Goal: Information Seeking & Learning: Learn about a topic

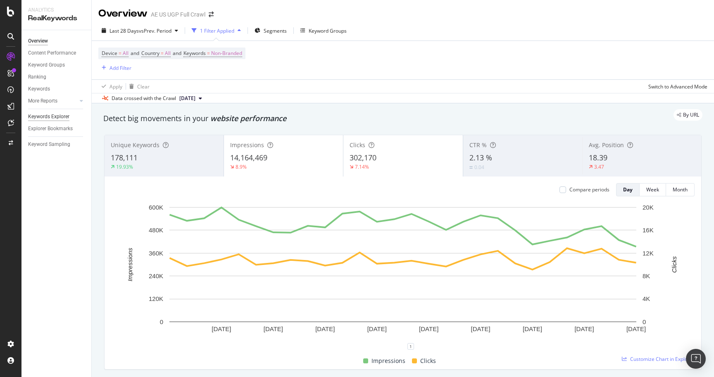
click at [52, 117] on div "Keywords Explorer" at bounding box center [48, 116] width 41 height 9
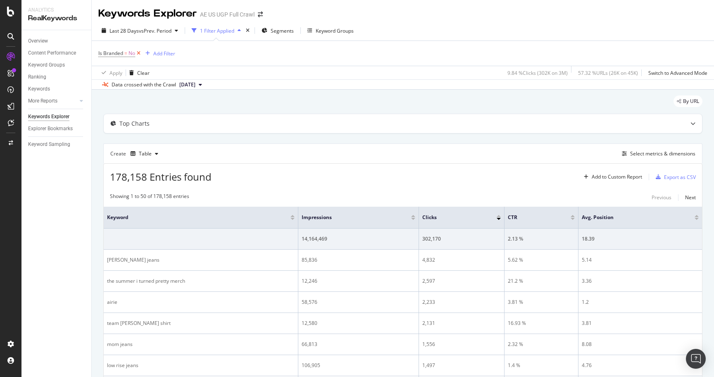
click at [139, 55] on icon at bounding box center [138, 53] width 7 height 8
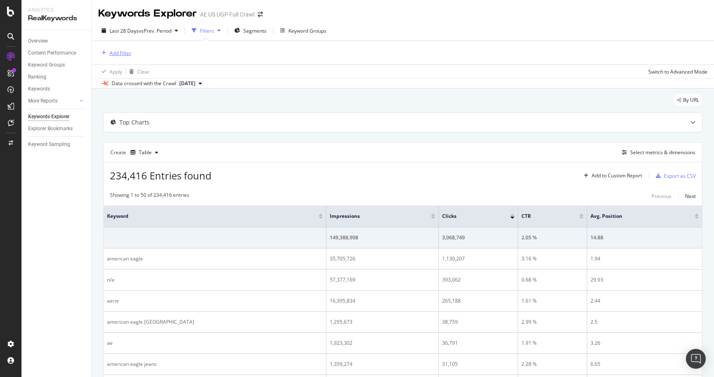
click at [126, 55] on div "Add Filter" at bounding box center [121, 53] width 22 height 7
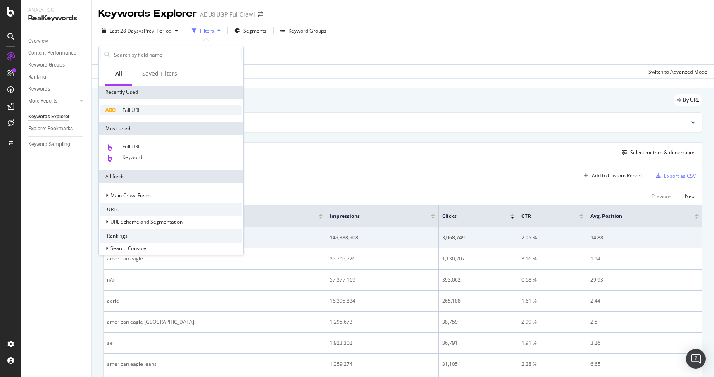
click at [140, 111] on span "Full URL" at bounding box center [131, 110] width 18 height 7
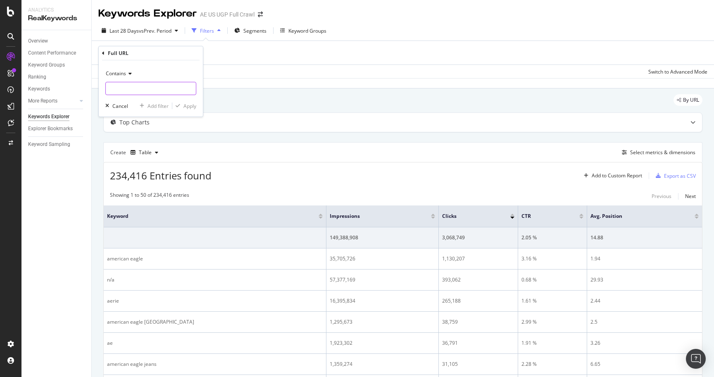
click at [148, 89] on input "text" at bounding box center [151, 88] width 90 height 13
type input "/o/"
click at [187, 107] on div "Apply" at bounding box center [190, 106] width 13 height 7
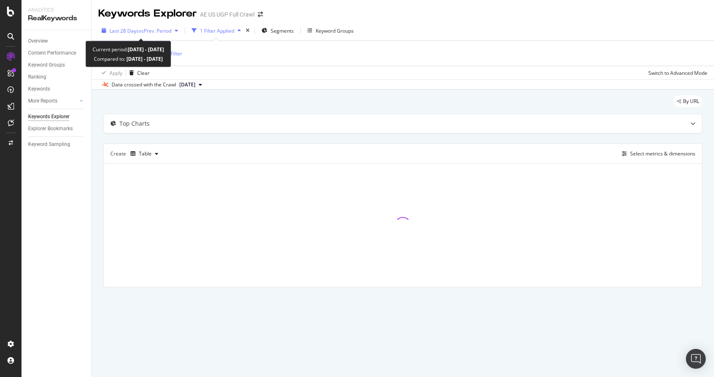
click at [156, 30] on span "vs Prev. Period" at bounding box center [155, 30] width 33 height 7
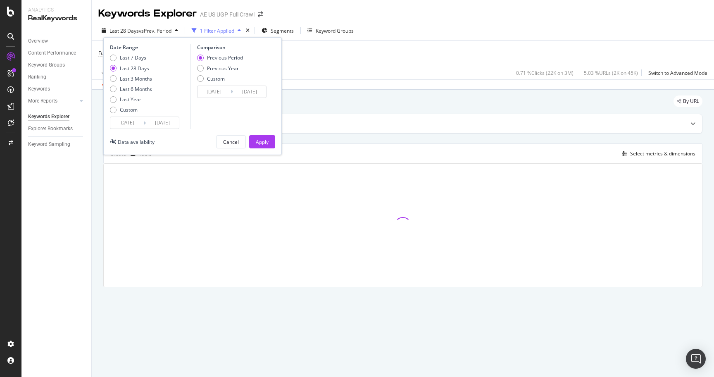
drag, startPoint x: 140, startPoint y: 88, endPoint x: 191, endPoint y: 85, distance: 51.3
click at [140, 88] on div "Last 6 Months" at bounding box center [136, 89] width 32 height 7
type input "[DATE]"
type input "2024/09/07"
type input "2025/03/09"
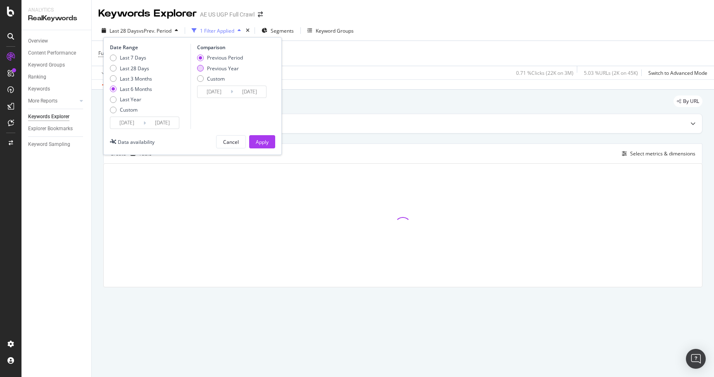
click at [222, 69] on div "Previous Year" at bounding box center [223, 68] width 32 height 7
type input "2024/03/11"
type input "2024/09/10"
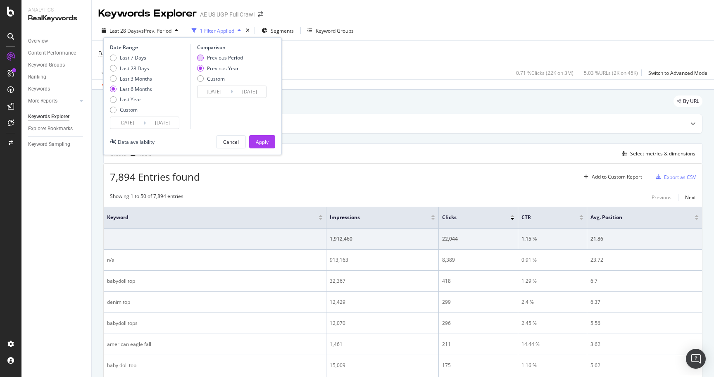
click at [224, 57] on div "Previous Period" at bounding box center [225, 57] width 36 height 7
type input "2024/09/07"
type input "2025/03/09"
drag, startPoint x: 141, startPoint y: 79, endPoint x: 147, endPoint y: 81, distance: 7.1
click at [141, 79] on div "Last 3 Months" at bounding box center [136, 78] width 32 height 7
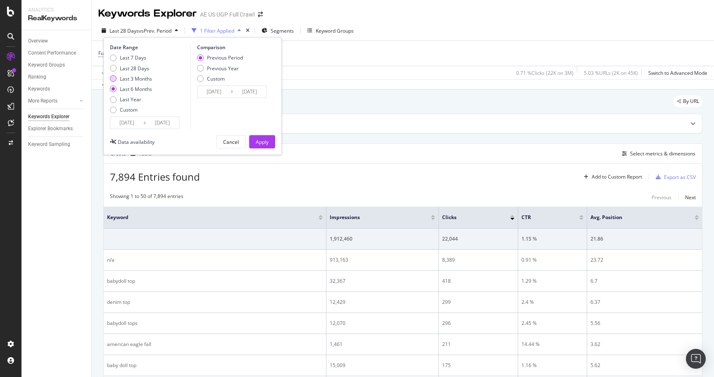
type input "[DATE]"
click at [264, 142] on div "Apply" at bounding box center [262, 141] width 13 height 7
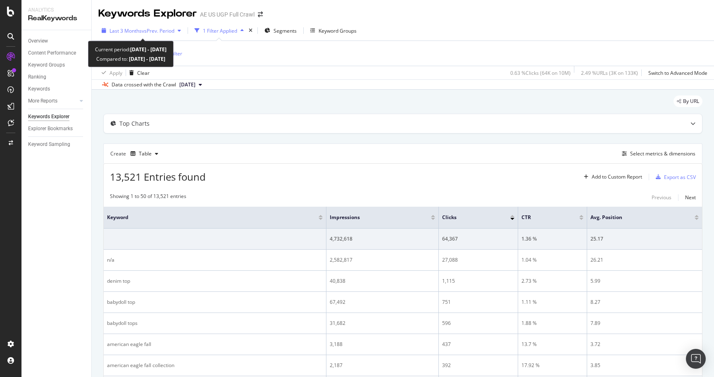
click at [142, 31] on span "vs Prev. Period" at bounding box center [158, 30] width 33 height 7
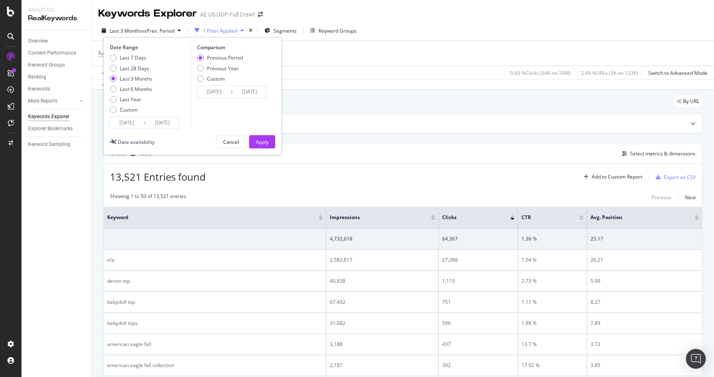
drag, startPoint x: 136, startPoint y: 64, endPoint x: 148, endPoint y: 72, distance: 13.6
click at [137, 64] on div "Last 7 Days Last 28 Days Last 3 Months Last 6 Months Last Year Custom" at bounding box center [131, 85] width 42 height 62
drag, startPoint x: 143, startPoint y: 66, endPoint x: 197, endPoint y: 100, distance: 63.2
click at [143, 66] on div "Last 28 Days" at bounding box center [134, 68] width 29 height 7
type input "[DATE]"
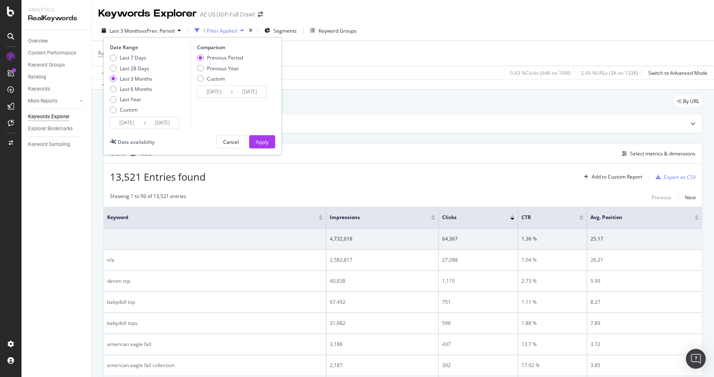
type input "[DATE]"
click at [260, 144] on div "Apply" at bounding box center [262, 141] width 13 height 7
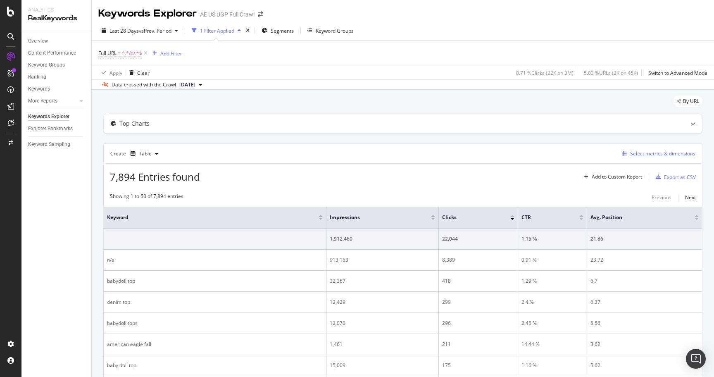
click at [646, 150] on div "Select metrics & dimensions" at bounding box center [657, 153] width 77 height 9
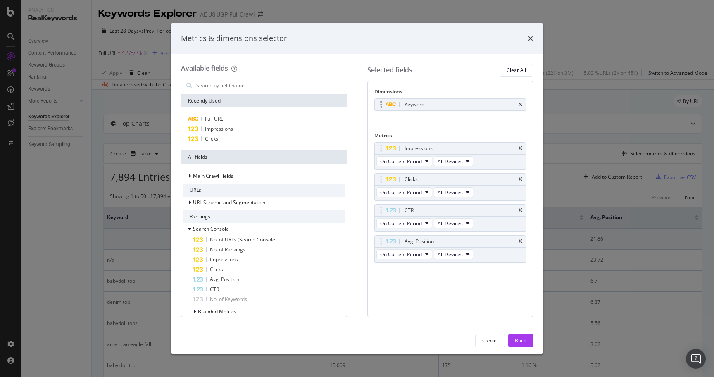
click at [523, 105] on div "Keyword" at bounding box center [450, 105] width 151 height 12
drag, startPoint x: 278, startPoint y: 116, endPoint x: 436, endPoint y: 102, distance: 158.1
click at [279, 117] on div "Full URL" at bounding box center [264, 119] width 162 height 10
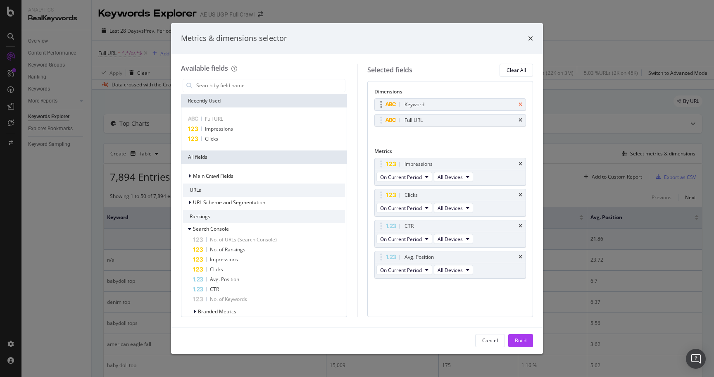
click at [521, 102] on icon "times" at bounding box center [521, 104] width 4 height 5
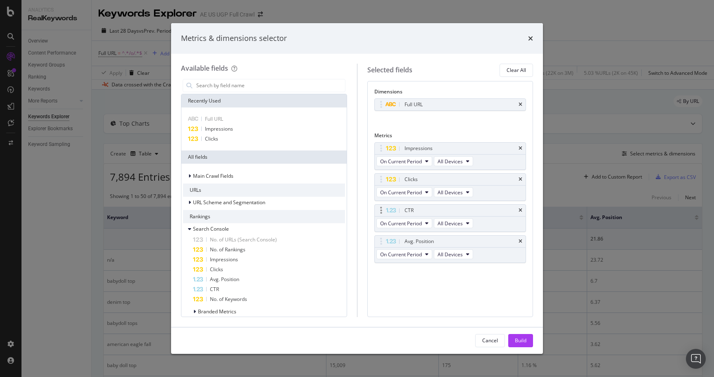
click at [523, 210] on div "CTR" at bounding box center [450, 211] width 151 height 12
click at [521, 210] on icon "times" at bounding box center [521, 210] width 4 height 5
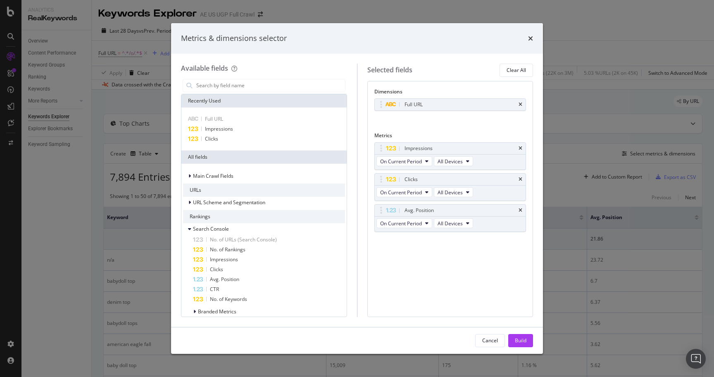
click at [521, 210] on icon "times" at bounding box center [521, 210] width 4 height 5
click at [521, 210] on div "Impressions On Current Period All Devices Clicks On Current Period All Devices …" at bounding box center [450, 180] width 152 height 76
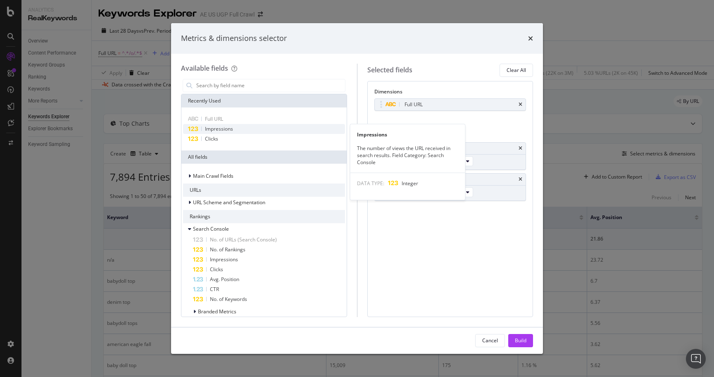
click at [233, 129] on div "Impressions" at bounding box center [264, 129] width 162 height 10
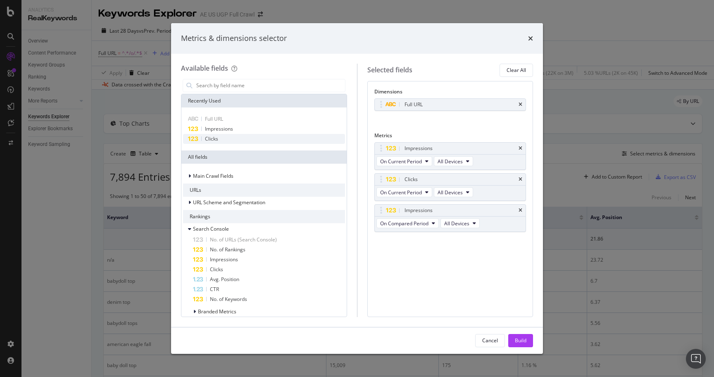
drag, startPoint x: 233, startPoint y: 129, endPoint x: 335, endPoint y: 143, distance: 103.2
click at [234, 129] on div "Impressions" at bounding box center [264, 129] width 162 height 10
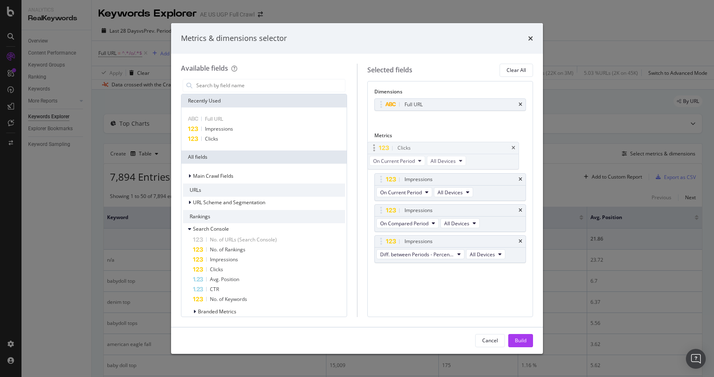
drag, startPoint x: 382, startPoint y: 179, endPoint x: 368, endPoint y: 142, distance: 39.2
click at [374, 143] on body "Analytics RealKeywords Overview Content Performance Keyword Groups Ranking Keyw…" at bounding box center [357, 188] width 714 height 377
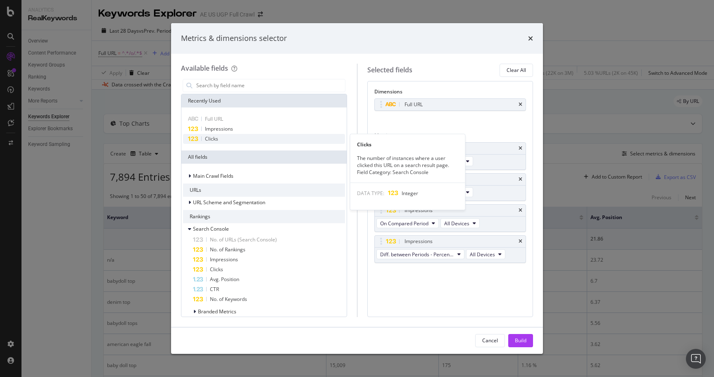
click at [242, 138] on div "Clicks" at bounding box center [264, 139] width 162 height 10
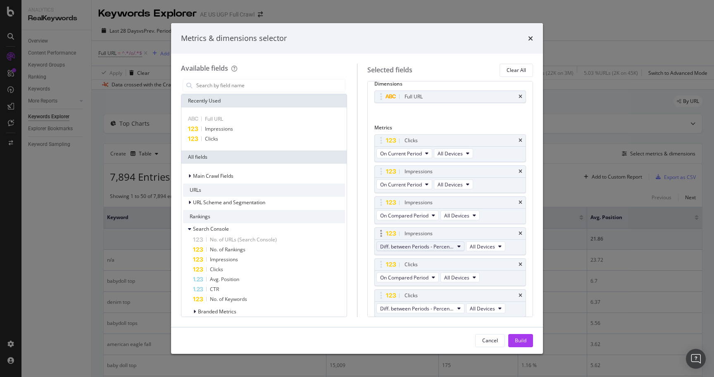
scroll to position [8, 0]
drag, startPoint x: 381, startPoint y: 264, endPoint x: 381, endPoint y: 210, distance: 53.7
click at [381, 170] on body "Analytics RealKeywords Overview Content Performance Keyword Groups Ranking Keyw…" at bounding box center [357, 188] width 714 height 377
drag, startPoint x: 379, startPoint y: 295, endPoint x: 379, endPoint y: 201, distance: 93.4
click at [379, 201] on body "Analytics RealKeywords Overview Content Performance Keyword Groups Ranking Keyw…" at bounding box center [357, 188] width 714 height 377
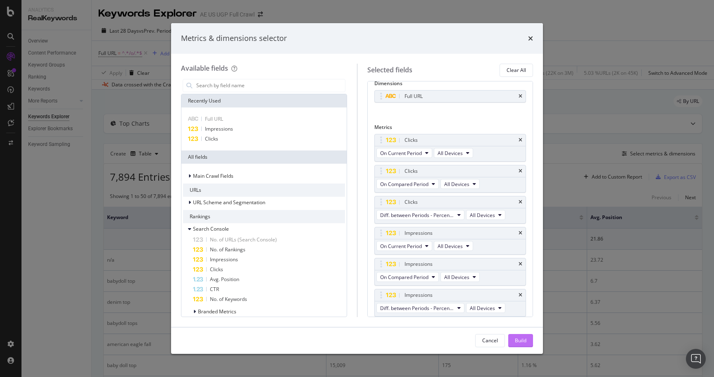
click at [519, 337] on div "Build" at bounding box center [521, 340] width 12 height 7
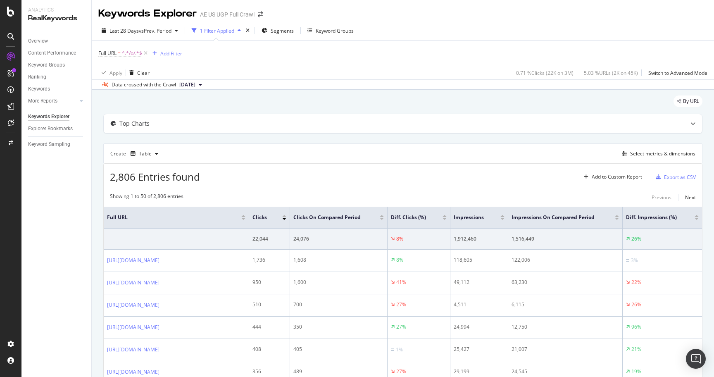
scroll to position [21, 0]
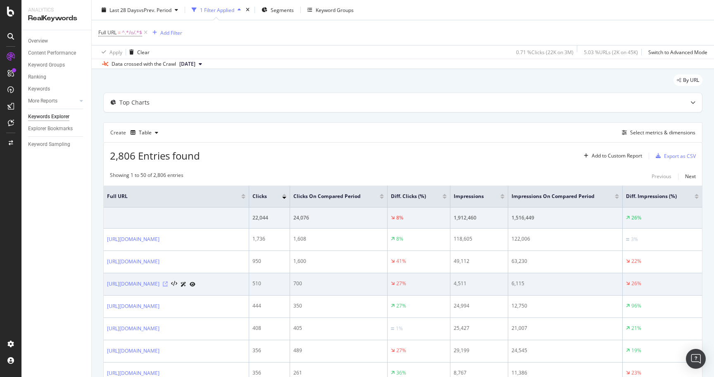
click at [168, 284] on icon at bounding box center [165, 283] width 5 height 5
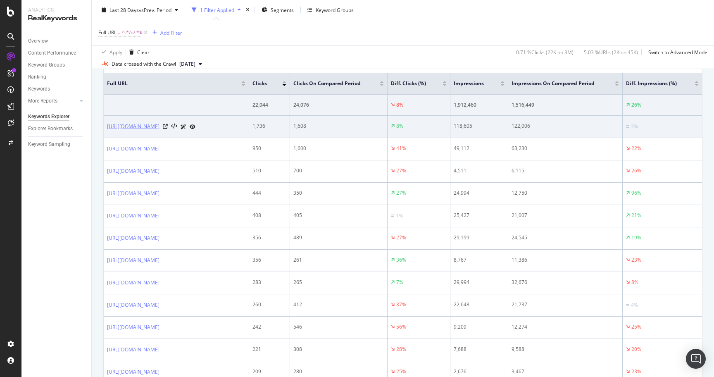
scroll to position [138, 0]
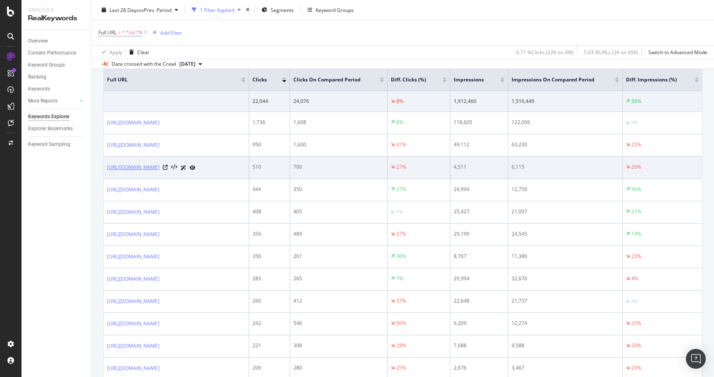
click at [160, 170] on link "[URL][DOMAIN_NAME]" at bounding box center [133, 167] width 52 height 8
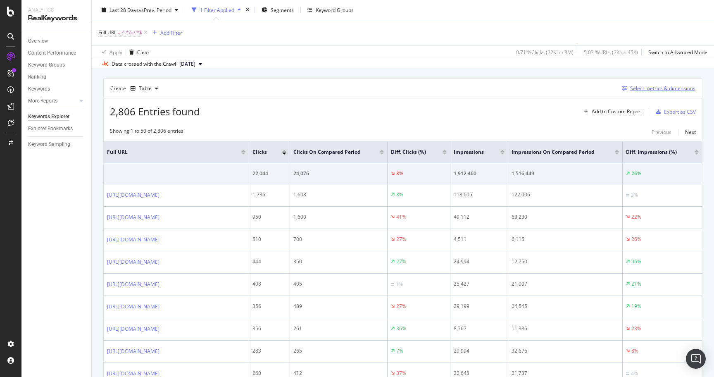
scroll to position [63, 0]
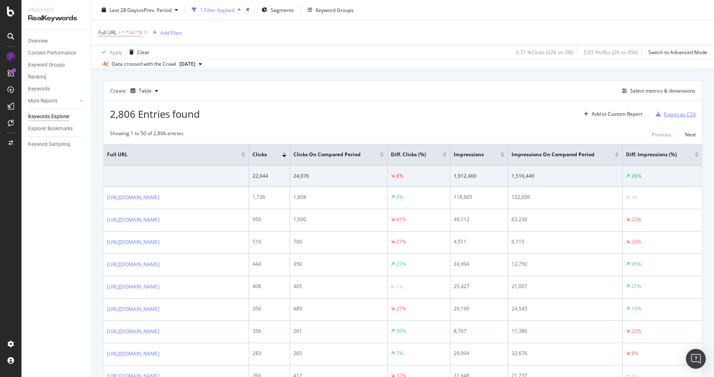
click at [668, 119] on div "Export as CSV" at bounding box center [674, 114] width 43 height 12
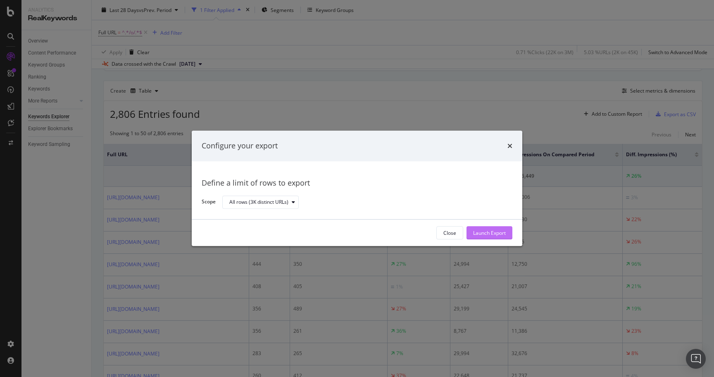
click at [496, 233] on div "Launch Export" at bounding box center [489, 232] width 33 height 7
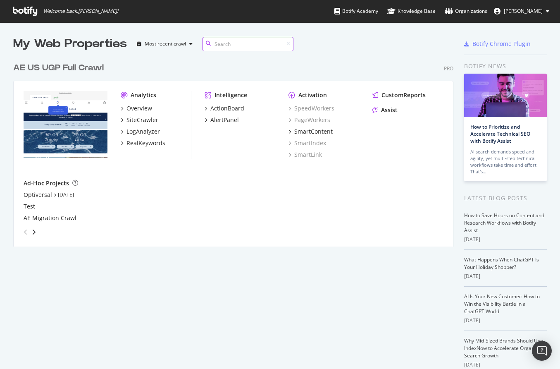
scroll to position [369, 560]
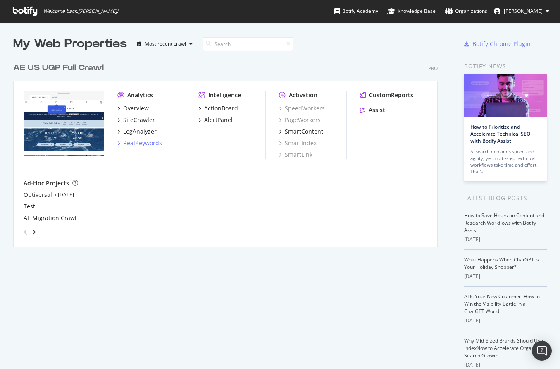
click at [133, 143] on div "RealKeywords" at bounding box center [142, 143] width 39 height 8
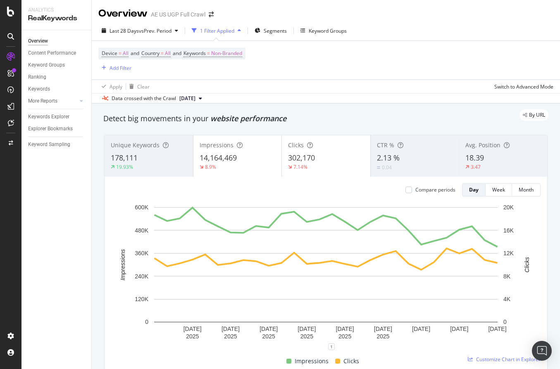
click at [41, 121] on div "Keywords Explorer" at bounding box center [59, 117] width 63 height 12
click at [45, 114] on div "Keywords Explorer" at bounding box center [48, 116] width 41 height 9
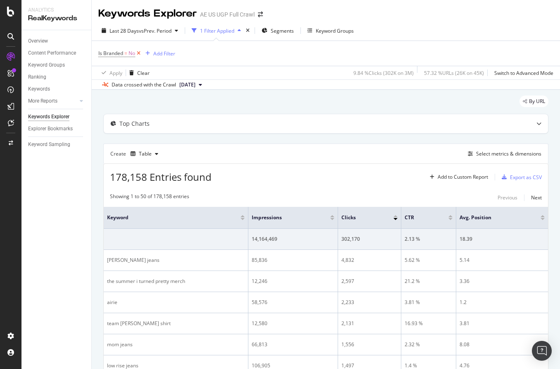
click at [138, 54] on icon at bounding box center [138, 53] width 7 height 8
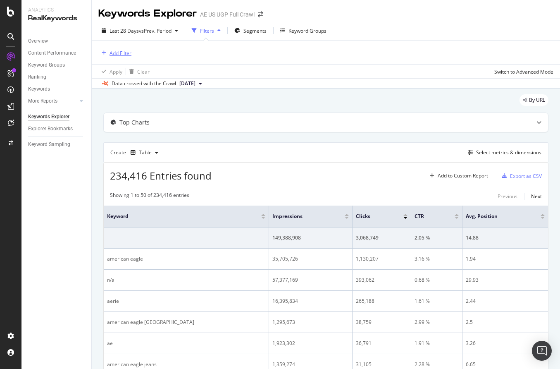
click at [121, 52] on div "Add Filter" at bounding box center [121, 53] width 22 height 7
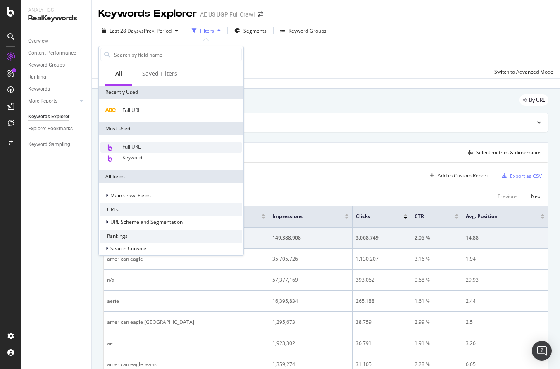
click at [133, 145] on span "Full URL" at bounding box center [131, 146] width 18 height 7
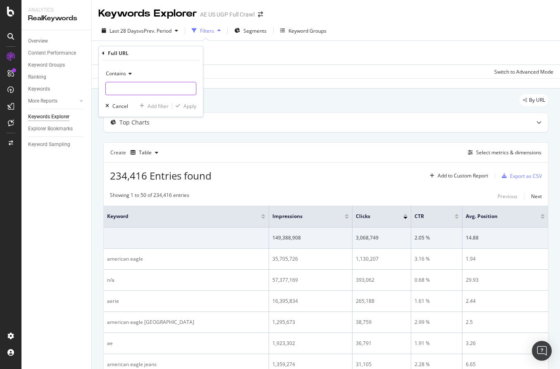
paste input "[URL][DOMAIN_NAME]"
drag, startPoint x: 138, startPoint y: 91, endPoint x: 166, endPoint y: 99, distance: 29.5
click at [138, 91] on input "[URL][DOMAIN_NAME]" at bounding box center [151, 88] width 90 height 13
type input "[URL][DOMAIN_NAME]"
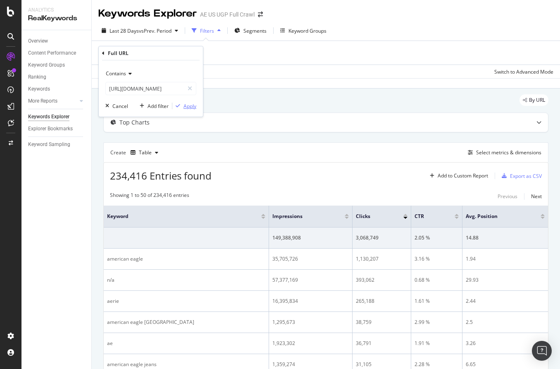
scroll to position [0, 0]
click at [188, 105] on div "Apply" at bounding box center [190, 106] width 13 height 7
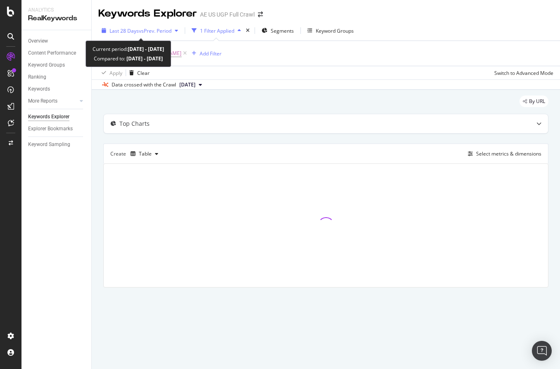
click at [162, 30] on span "vs Prev. Period" at bounding box center [155, 30] width 33 height 7
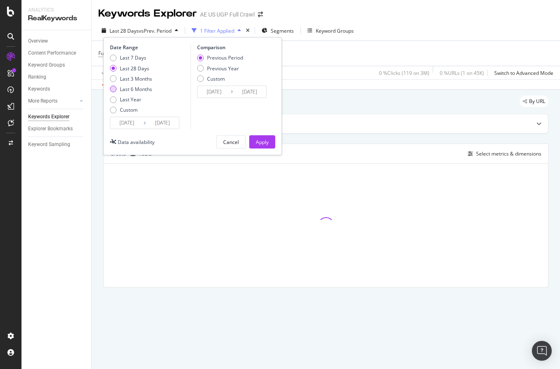
drag, startPoint x: 135, startPoint y: 79, endPoint x: 143, endPoint y: 92, distance: 15.0
click at [135, 79] on div "Last 3 Months" at bounding box center [136, 78] width 32 height 7
type input "[DATE]"
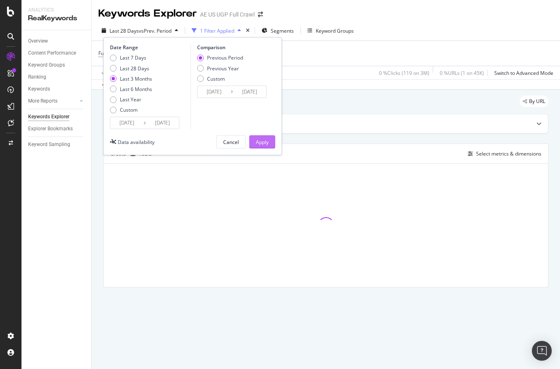
click at [258, 139] on div "Apply" at bounding box center [262, 141] width 13 height 7
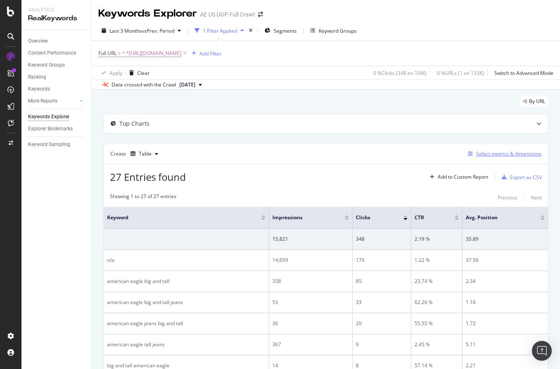
click at [502, 155] on div "Select metrics & dimensions" at bounding box center [508, 153] width 65 height 7
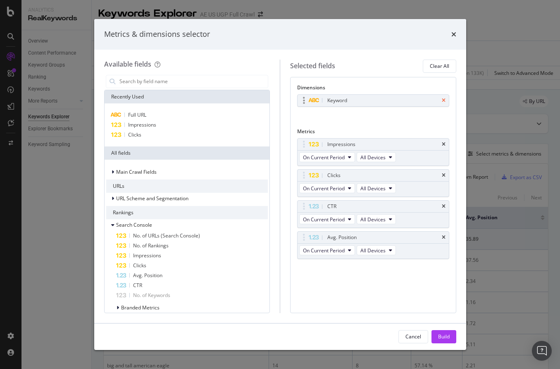
click at [442, 99] on icon "times" at bounding box center [444, 100] width 4 height 5
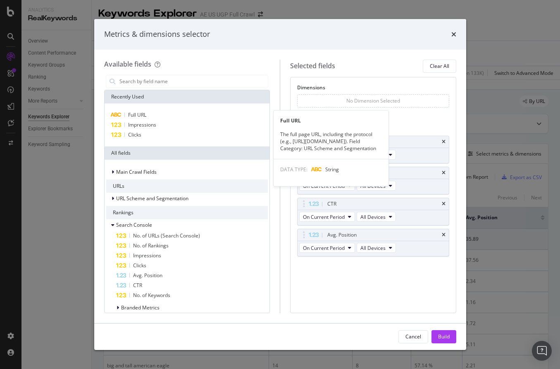
drag, startPoint x: 217, startPoint y: 112, endPoint x: 395, endPoint y: 134, distance: 179.5
click at [217, 112] on div "Full URL" at bounding box center [187, 115] width 162 height 10
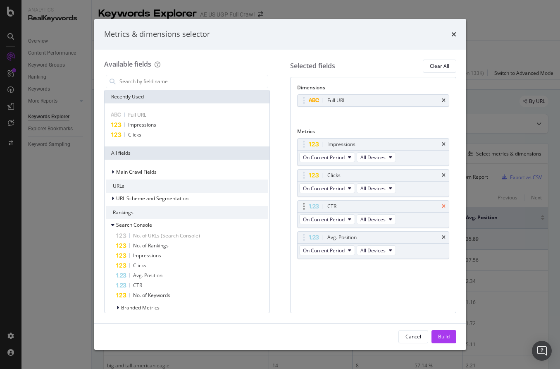
click at [442, 204] on icon "times" at bounding box center [444, 206] width 4 height 5
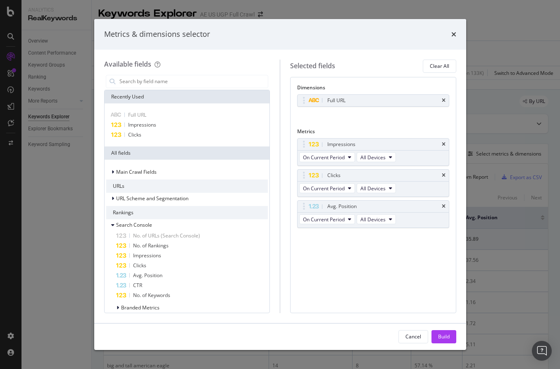
click at [442, 204] on icon "times" at bounding box center [444, 206] width 4 height 5
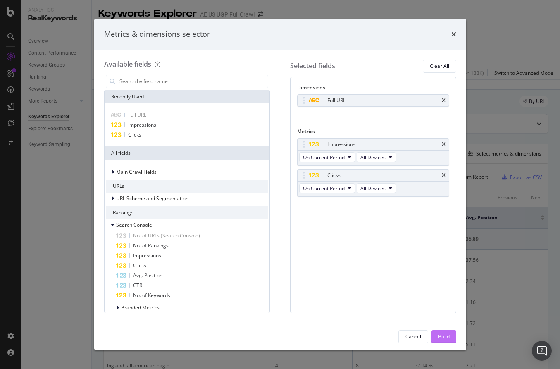
click at [440, 341] on div "Build" at bounding box center [444, 336] width 12 height 12
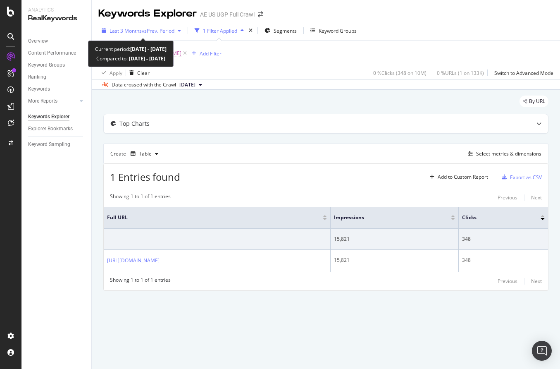
click at [154, 31] on span "vs Prev. Period" at bounding box center [158, 30] width 33 height 7
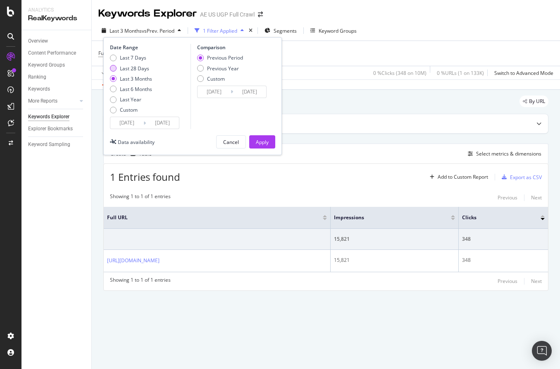
click at [134, 69] on div "Last 28 Days" at bounding box center [134, 68] width 29 height 7
type input "[DATE]"
drag, startPoint x: 276, startPoint y: 142, endPoint x: 268, endPoint y: 141, distance: 8.0
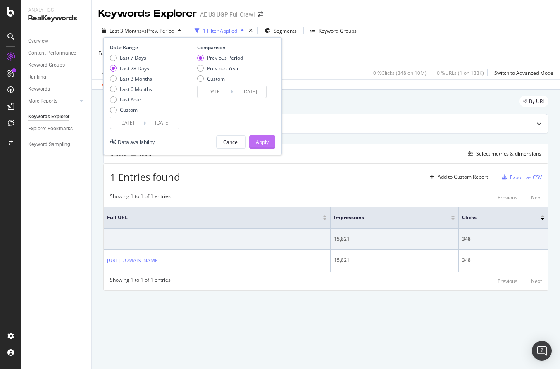
click at [275, 142] on div "Date Range Last 7 Days Last 28 Days Last 3 Months Last 6 Months Last Year Custo…" at bounding box center [192, 96] width 179 height 118
click at [267, 141] on div "Apply" at bounding box center [262, 141] width 13 height 7
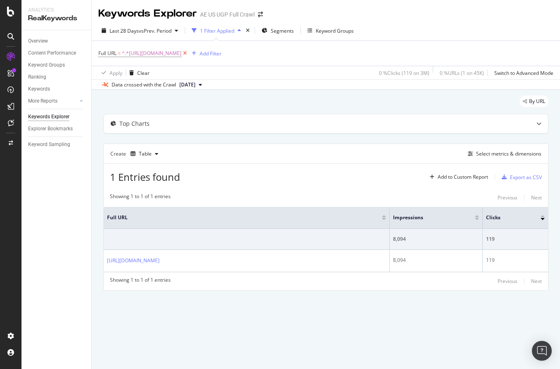
click at [188, 53] on icon at bounding box center [184, 53] width 7 height 8
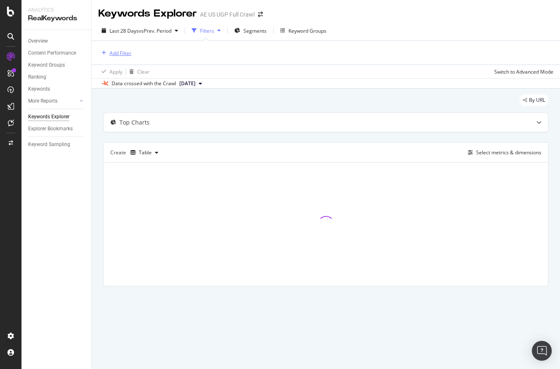
click at [122, 53] on div "Add Filter" at bounding box center [121, 53] width 22 height 7
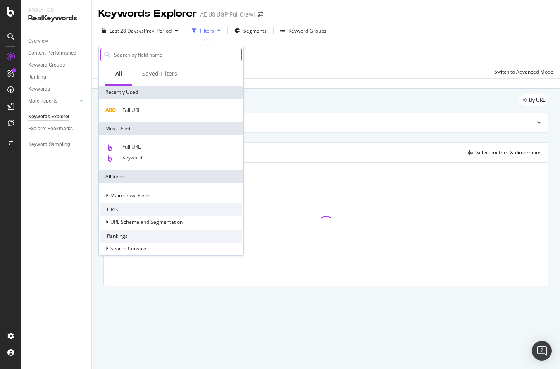
click at [138, 56] on input "text" at bounding box center [177, 54] width 128 height 12
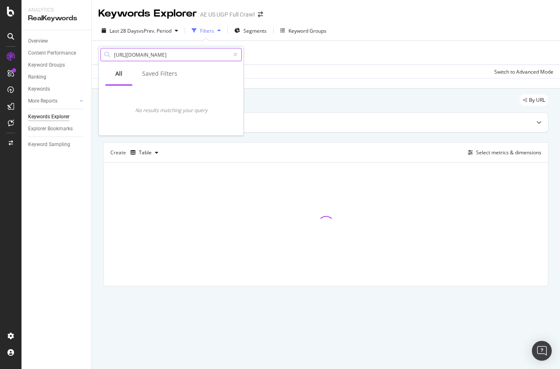
click at [165, 54] on input "[URL][DOMAIN_NAME]" at bounding box center [171, 54] width 116 height 12
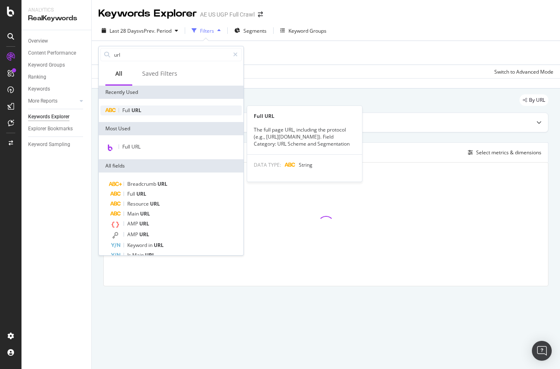
type input "url"
click at [147, 113] on div "Full URL" at bounding box center [170, 110] width 141 height 10
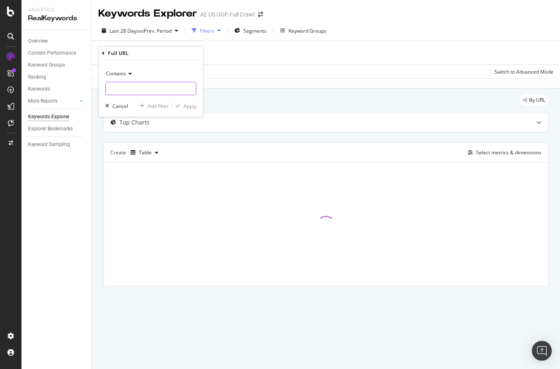
click at [136, 91] on input "text" at bounding box center [151, 88] width 90 height 13
paste input "[URL][DOMAIN_NAME]"
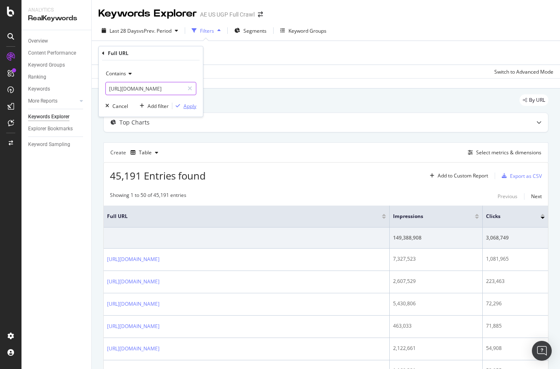
type input "[URL][DOMAIN_NAME]"
click at [195, 107] on div "Apply" at bounding box center [190, 106] width 13 height 7
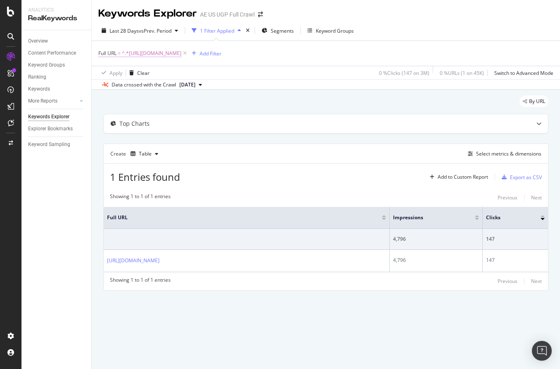
click at [181, 54] on span "^.*[URL][DOMAIN_NAME]" at bounding box center [152, 54] width 60 height 12
click at [157, 89] on input "[URL][DOMAIN_NAME]" at bounding box center [145, 87] width 78 height 13
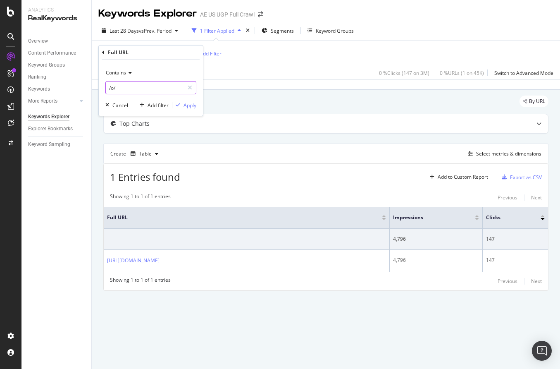
type input "/o/"
click at [191, 106] on div "Apply" at bounding box center [190, 105] width 13 height 7
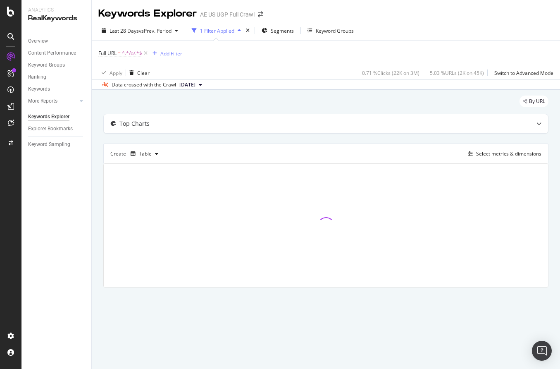
click at [158, 53] on div "button" at bounding box center [154, 53] width 11 height 5
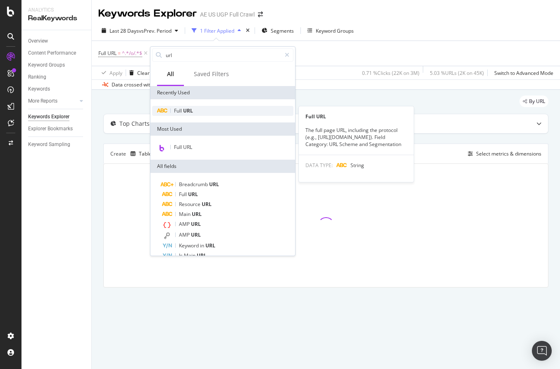
click at [196, 109] on div "Full URL" at bounding box center [222, 111] width 141 height 10
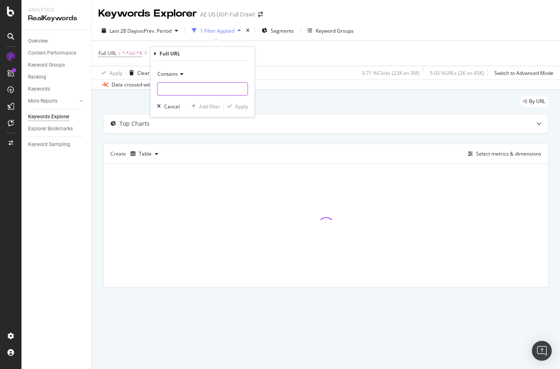
click at [193, 88] on input "text" at bounding box center [202, 88] width 90 height 13
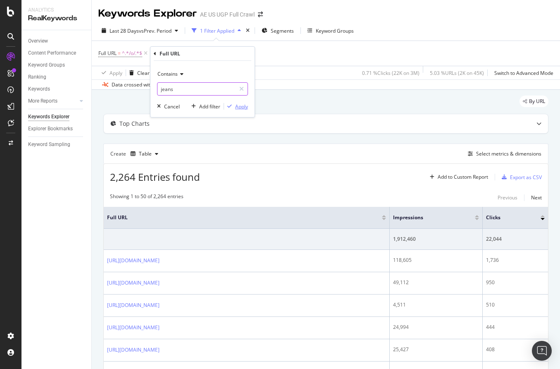
type input "jeans"
click at [240, 107] on div "Apply" at bounding box center [241, 106] width 13 height 7
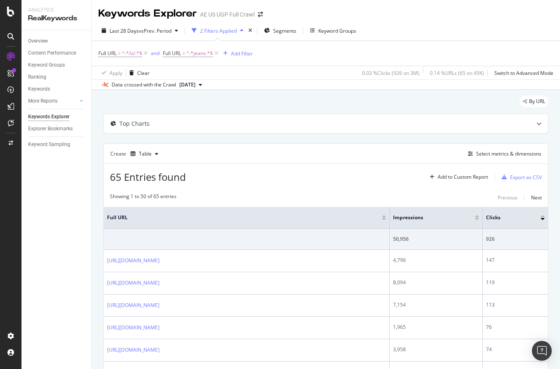
click at [477, 218] on div at bounding box center [477, 219] width 4 height 2
click at [520, 175] on div "Export as CSV" at bounding box center [526, 177] width 32 height 7
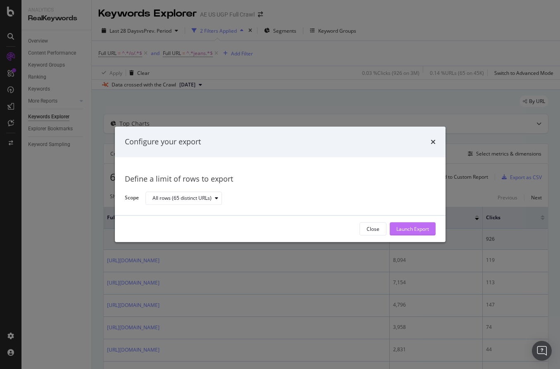
click at [418, 229] on div "Launch Export" at bounding box center [412, 228] width 33 height 7
